Goal: Information Seeking & Learning: Learn about a topic

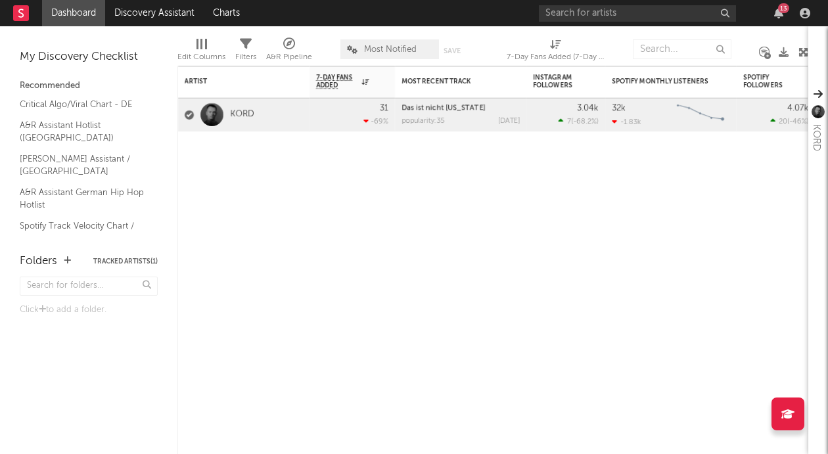
click at [566, 22] on div "13" at bounding box center [677, 13] width 276 height 26
click at [567, 18] on input "text" at bounding box center [637, 13] width 197 height 16
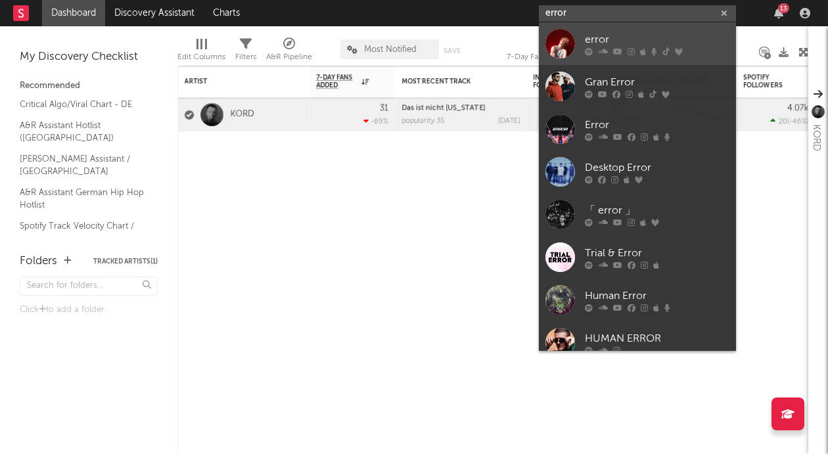
type input "error"
click at [587, 39] on div "error" at bounding box center [657, 40] width 145 height 16
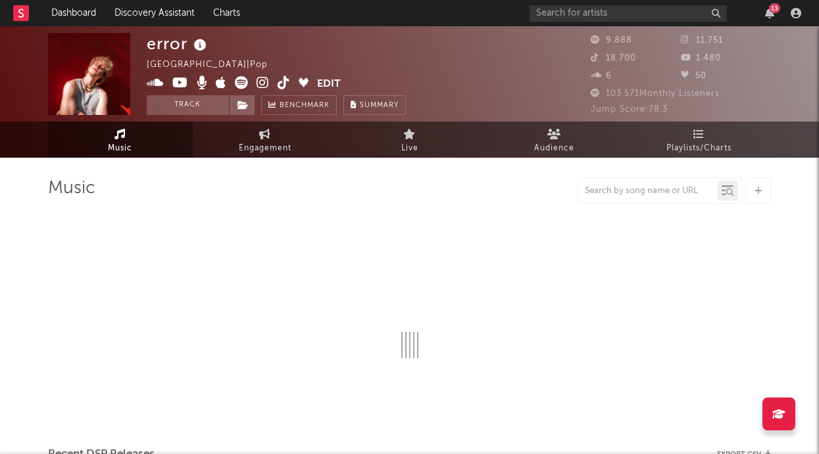
select select "6m"
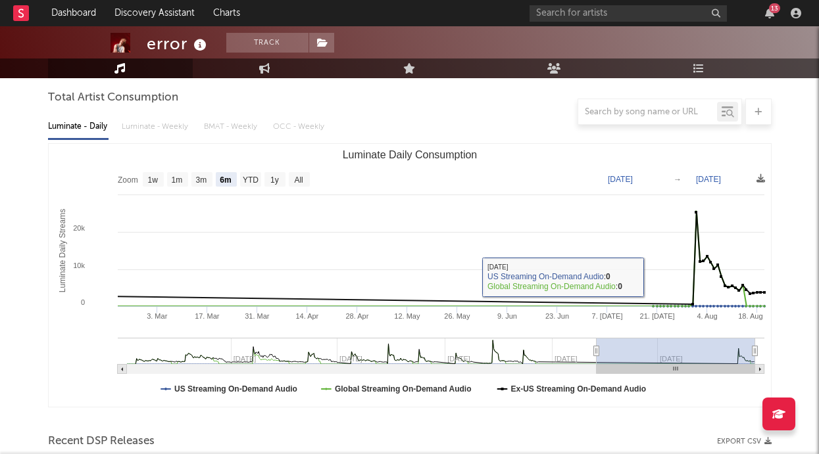
scroll to position [55, 0]
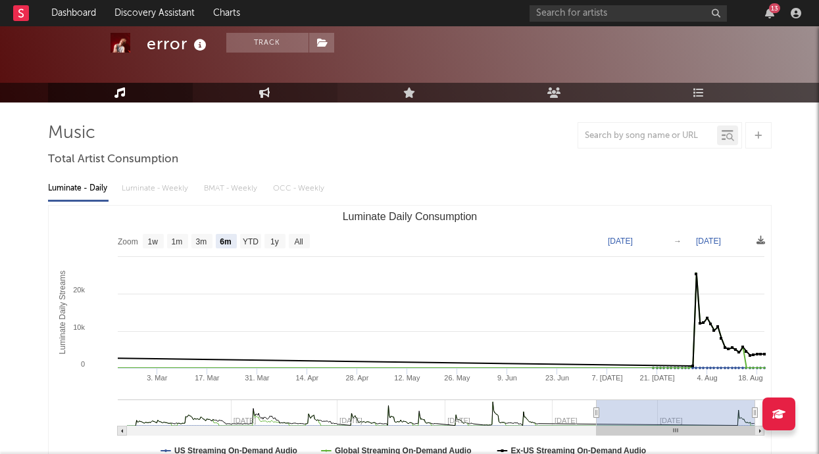
click at [271, 91] on link "Engagement" at bounding box center [265, 93] width 145 height 20
select select "1w"
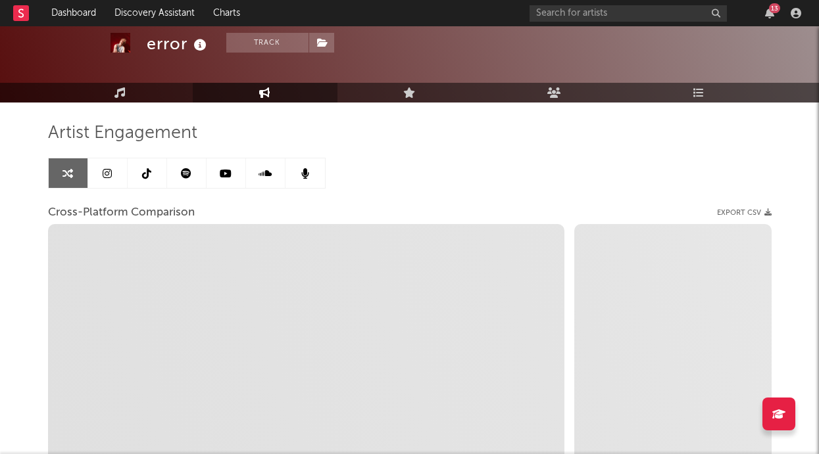
select select "1m"
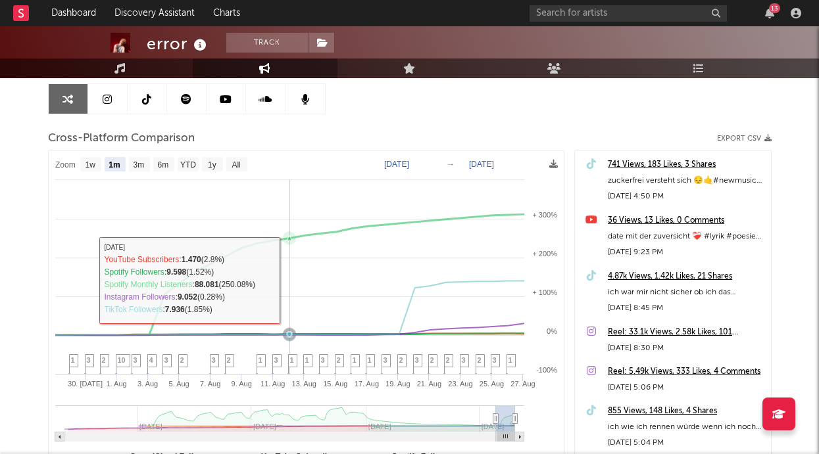
scroll to position [138, 0]
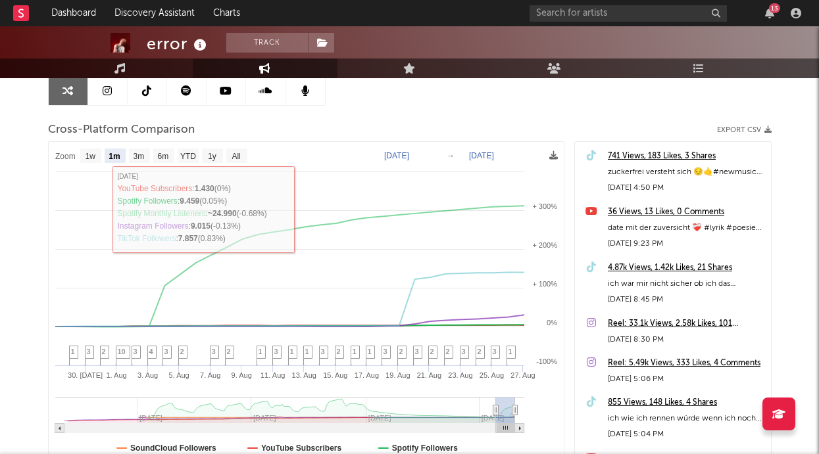
click at [32, 155] on div "error Track [GEOGRAPHIC_DATA] | Pop Edit Track Benchmark Summary 9.888 11.751 1…" at bounding box center [409, 233] width 819 height 690
